Goal: Task Accomplishment & Management: Use online tool/utility

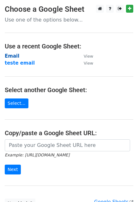
click at [10, 56] on strong "Email" at bounding box center [12, 56] width 15 height 6
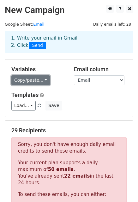
click at [37, 78] on link "Copy/paste..." at bounding box center [30, 80] width 39 height 10
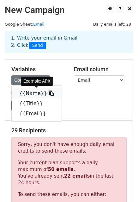
click at [32, 94] on link "{{Name}}" at bounding box center [37, 93] width 50 height 10
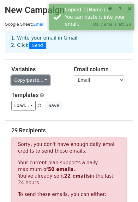
click at [29, 78] on link "Copy/paste..." at bounding box center [30, 80] width 39 height 10
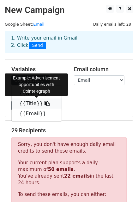
click at [29, 104] on link "{{Title}}" at bounding box center [37, 103] width 50 height 10
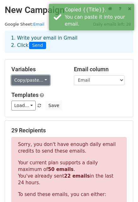
click at [34, 79] on link "Copy/paste..." at bounding box center [30, 80] width 39 height 10
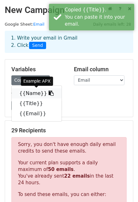
click at [32, 96] on link "{{Name}}" at bounding box center [37, 93] width 50 height 10
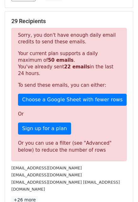
scroll to position [32, 0]
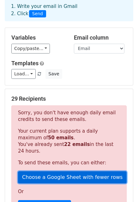
click at [37, 176] on link "Choose a Google Sheet with fewer rows" at bounding box center [72, 177] width 109 height 12
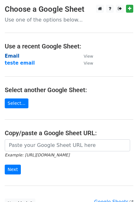
click at [10, 54] on strong "Email" at bounding box center [12, 56] width 15 height 6
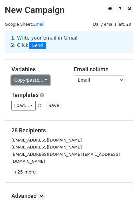
click at [37, 80] on link "Copy/paste..." at bounding box center [30, 80] width 39 height 10
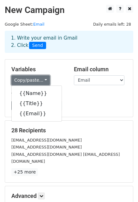
click at [37, 80] on link "Copy/paste..." at bounding box center [30, 80] width 39 height 10
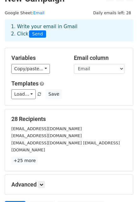
scroll to position [5, 0]
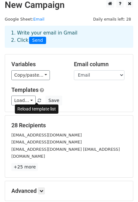
click at [38, 100] on span at bounding box center [39, 101] width 3 height 4
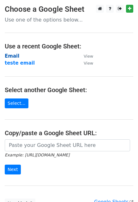
click at [15, 56] on strong "Email" at bounding box center [12, 56] width 15 height 6
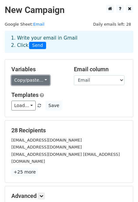
click at [32, 80] on link "Copy/paste..." at bounding box center [30, 80] width 39 height 10
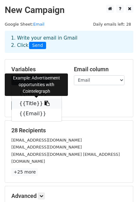
click at [30, 104] on link "{{Title}}" at bounding box center [37, 103] width 50 height 10
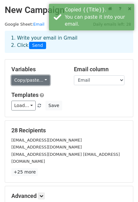
click at [35, 82] on link "Copy/paste..." at bounding box center [30, 80] width 39 height 10
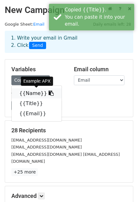
click at [33, 95] on link "{{Name}}" at bounding box center [37, 93] width 50 height 10
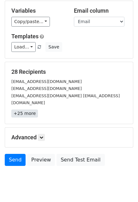
scroll to position [68, 0]
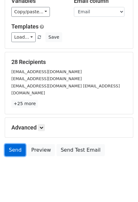
click at [13, 144] on link "Send" at bounding box center [15, 150] width 21 height 12
